Goal: Task Accomplishment & Management: Use online tool/utility

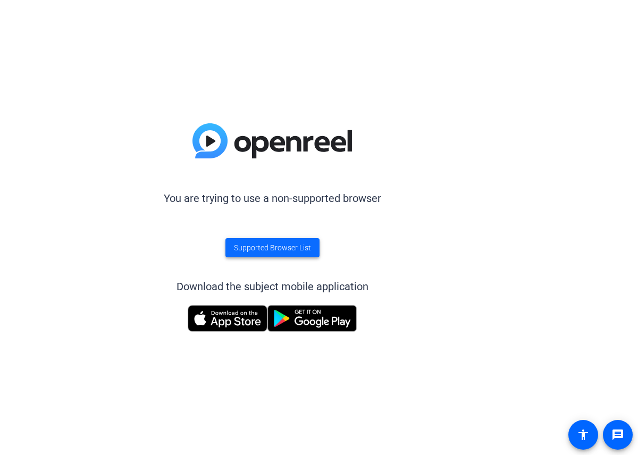
click at [279, 250] on span "Supported Browser List" at bounding box center [272, 247] width 77 height 11
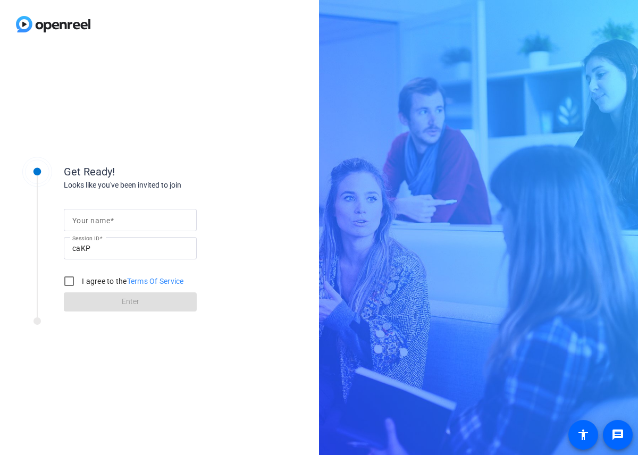
click at [138, 217] on input "Your name" at bounding box center [130, 220] width 116 height 13
type input "[PERSON_NAME]"
click at [71, 279] on input "I agree to the Terms Of Service" at bounding box center [68, 281] width 21 height 21
checkbox input "true"
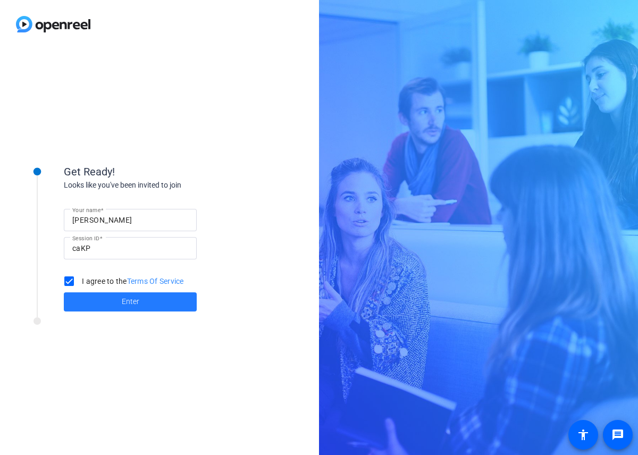
click at [136, 303] on span "Enter" at bounding box center [131, 301] width 18 height 11
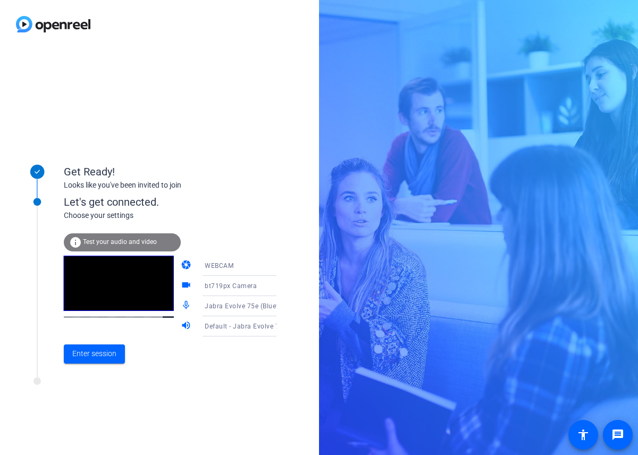
click at [241, 323] on span "Default - Jabra Evolve 75e (Bluetooth)" at bounding box center [264, 326] width 119 height 9
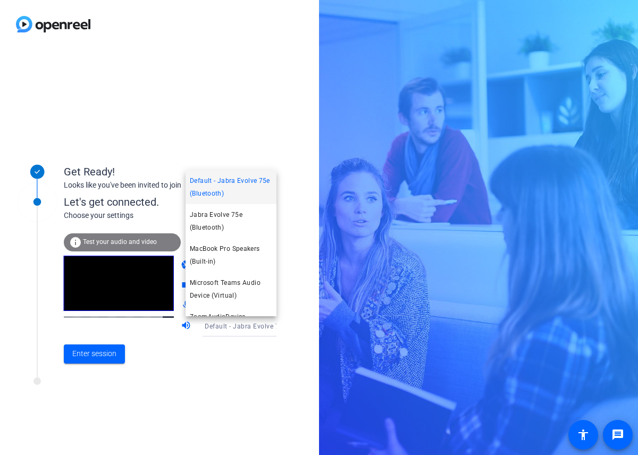
click at [230, 368] on div at bounding box center [319, 227] width 638 height 455
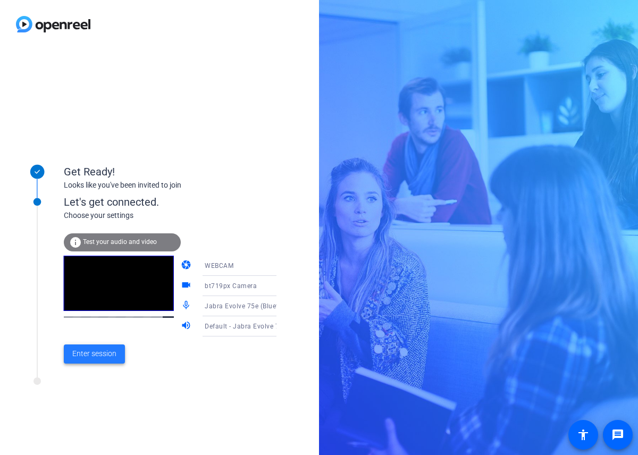
click at [112, 353] on span "Enter session" at bounding box center [94, 353] width 44 height 11
